Goal: Use online tool/utility: Use online tool/utility

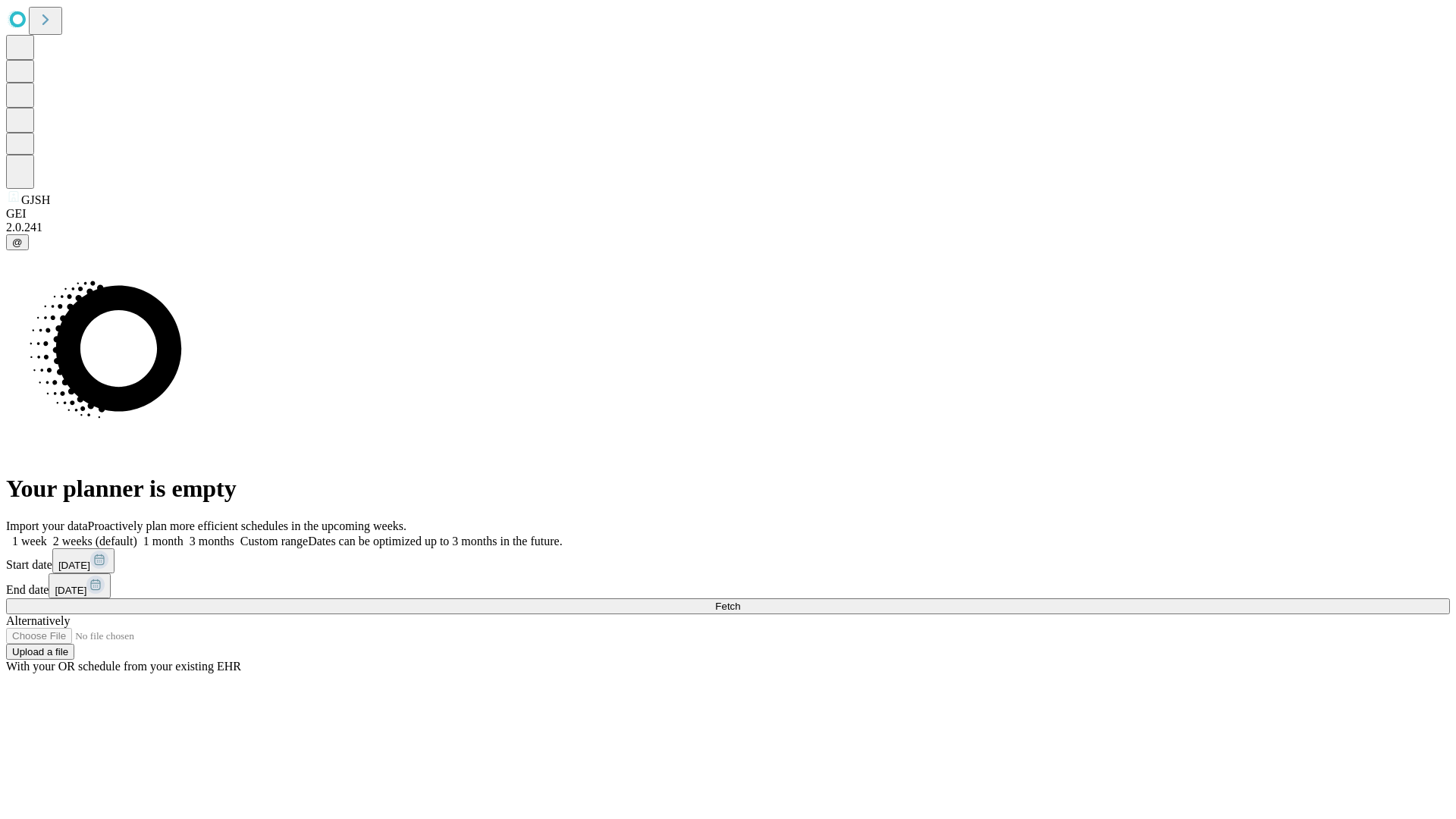
click at [740, 601] on span "Fetch" at bounding box center [728, 606] width 25 height 12
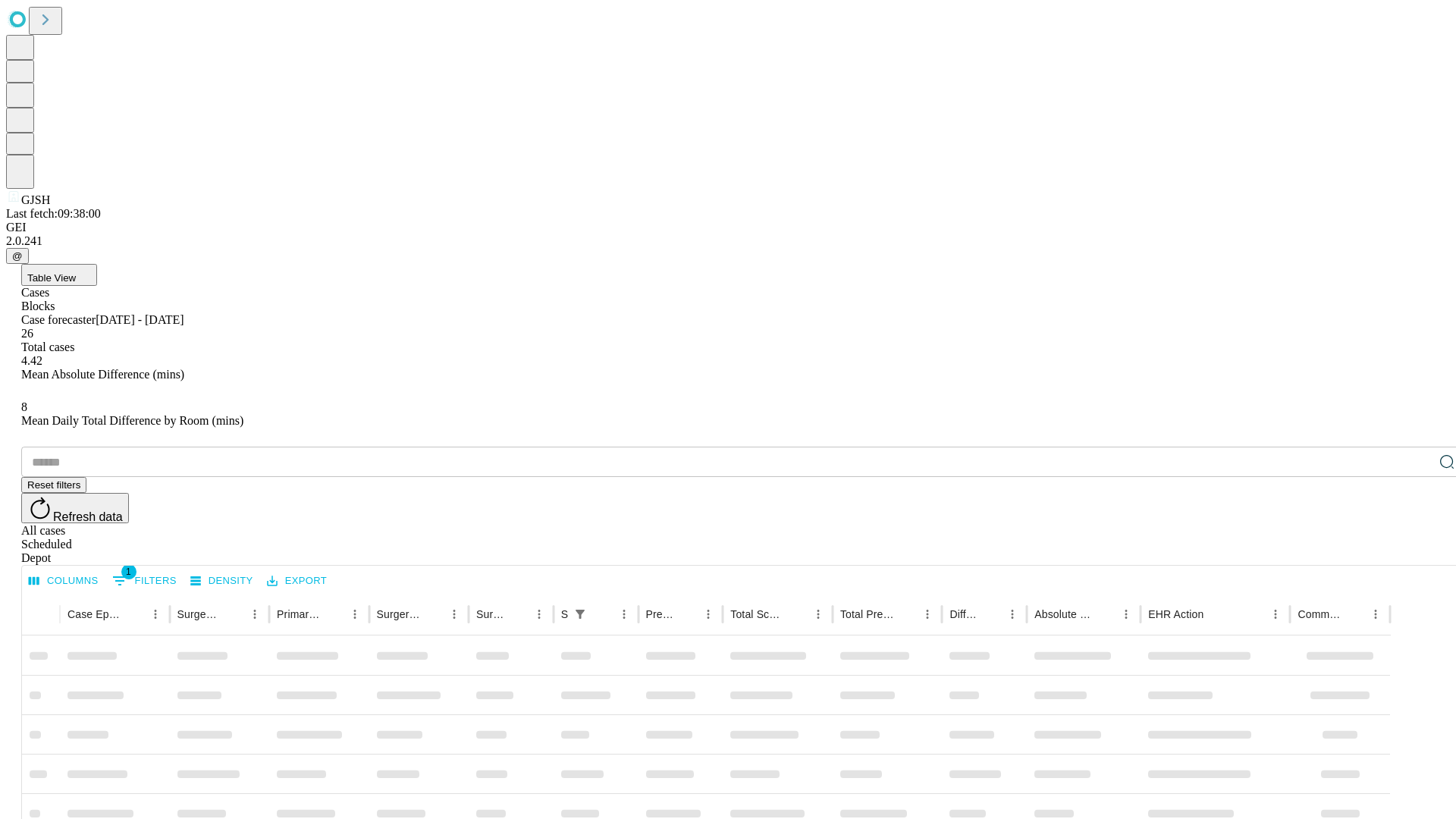
click at [75, 272] on span "Table View" at bounding box center [51, 278] width 49 height 12
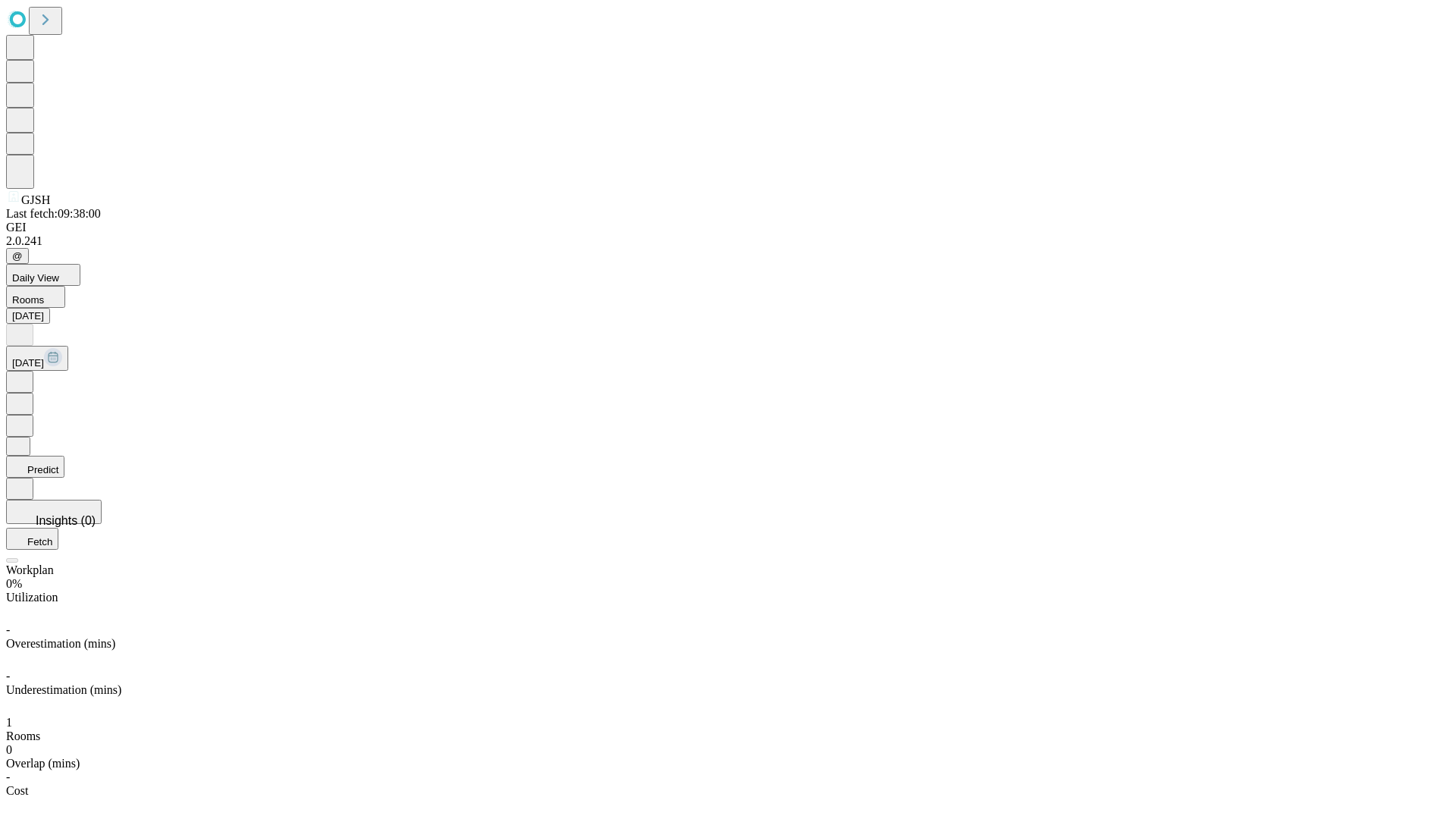
click at [65, 456] on button "Predict" at bounding box center [35, 467] width 59 height 22
